Goal: Task Accomplishment & Management: Use online tool/utility

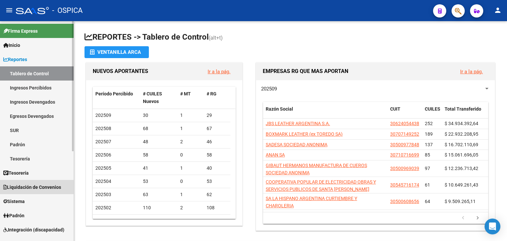
click at [50, 188] on span "Liquidación de Convenios" at bounding box center [32, 186] width 58 height 7
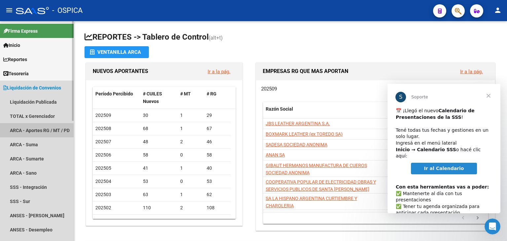
click at [50, 126] on link "ARCA - Aportes RG / MT / PD" at bounding box center [37, 130] width 74 height 14
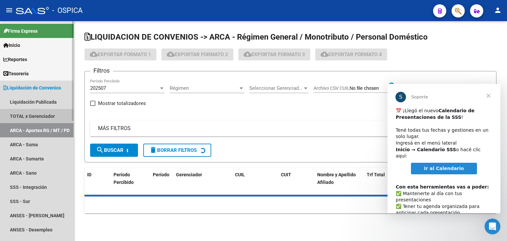
click at [46, 115] on link "TOTAL x Gerenciador" at bounding box center [37, 116] width 74 height 14
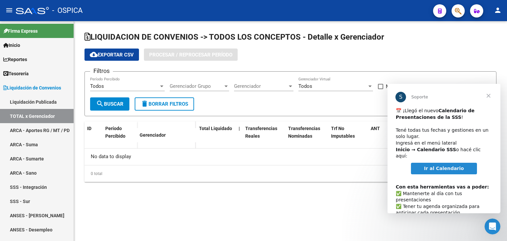
checkbox input "true"
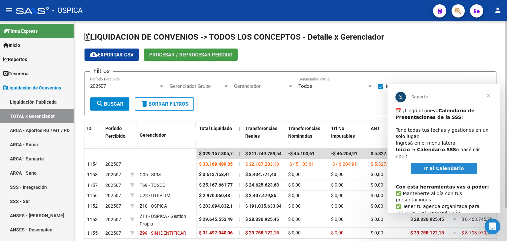
click at [175, 55] on span "Procesar / Reprocesar período" at bounding box center [190, 55] width 83 height 6
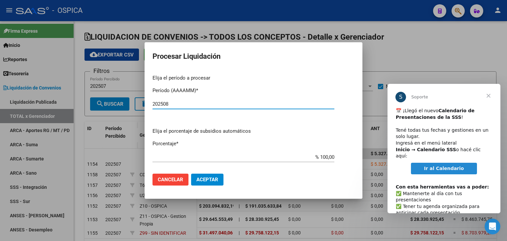
type input "202508"
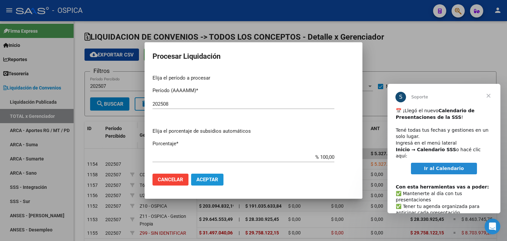
click at [212, 174] on button "Aceptar" at bounding box center [207, 179] width 32 height 12
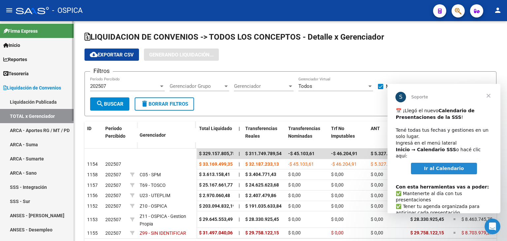
click at [40, 126] on link "ARCA - Aportes RG / MT / PD" at bounding box center [37, 130] width 74 height 14
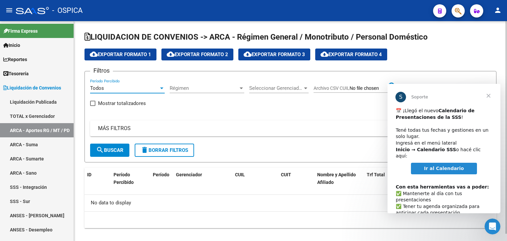
click at [161, 88] on div at bounding box center [161, 88] width 3 height 2
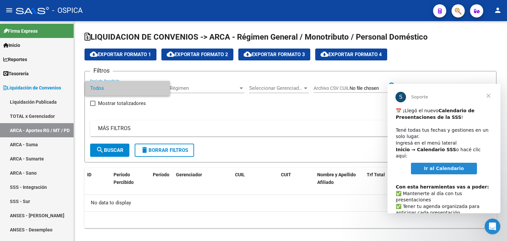
click at [488, 95] on span "Cerrar" at bounding box center [488, 96] width 24 height 24
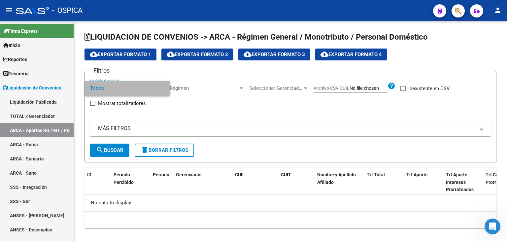
click at [159, 87] on span "Todos" at bounding box center [127, 88] width 75 height 15
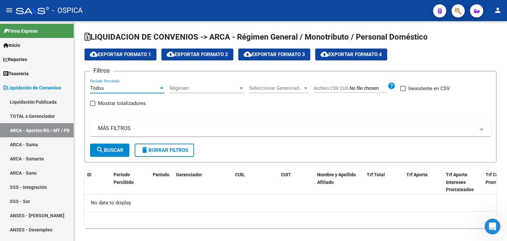
click at [159, 87] on div at bounding box center [162, 87] width 6 height 5
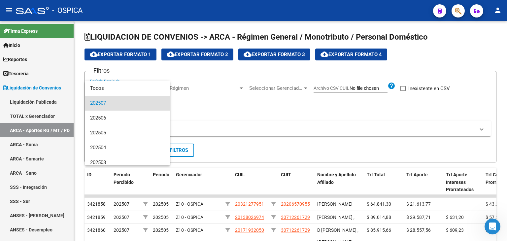
click at [228, 123] on div at bounding box center [253, 120] width 507 height 241
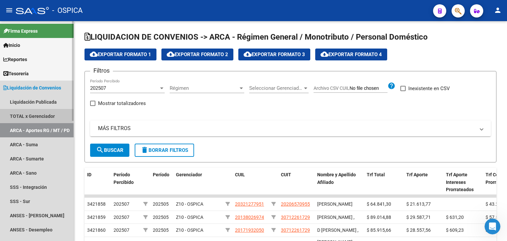
click at [28, 118] on link "TOTAL x Gerenciador" at bounding box center [37, 116] width 74 height 14
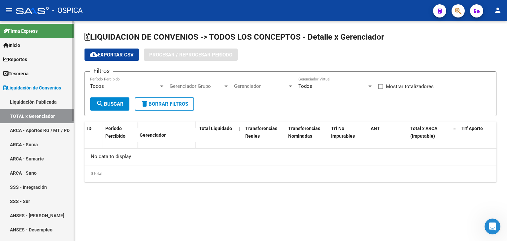
checkbox input "true"
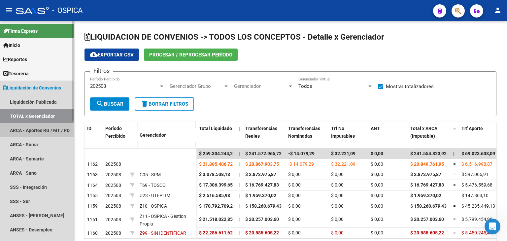
click at [34, 126] on link "ARCA - Aportes RG / MT / PD" at bounding box center [37, 130] width 74 height 14
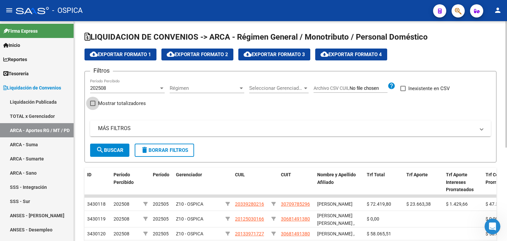
click at [127, 105] on span "Mostrar totalizadores" at bounding box center [122, 103] width 48 height 8
click at [93, 106] on input "Mostrar totalizadores" at bounding box center [92, 106] width 0 height 0
checkbox input "true"
click at [120, 150] on span "search Buscar" at bounding box center [109, 150] width 27 height 6
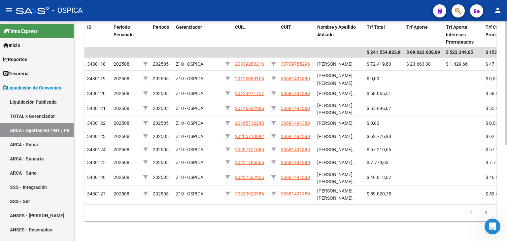
scroll to position [170, 0]
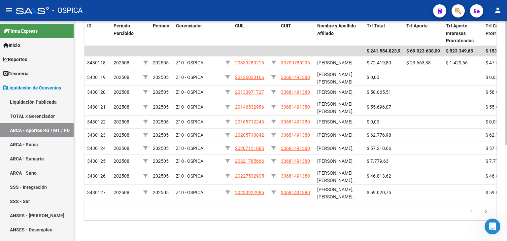
click at [506, 219] on div at bounding box center [506, 179] width 2 height 124
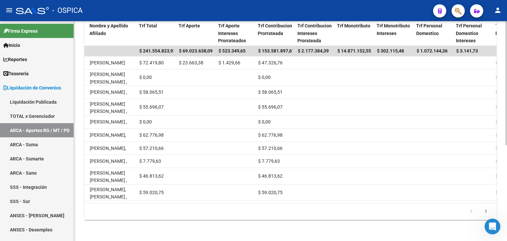
scroll to position [0, 0]
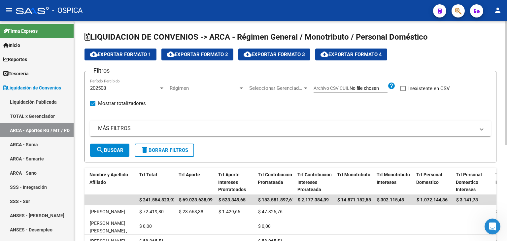
click at [506, 41] on div at bounding box center [506, 131] width 2 height 220
